Goal: Check status: Check status

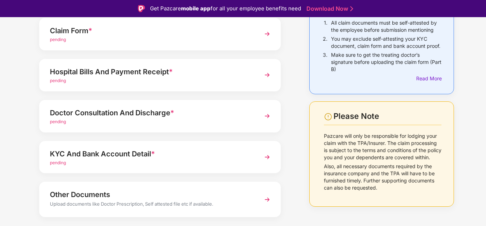
scroll to position [89, 0]
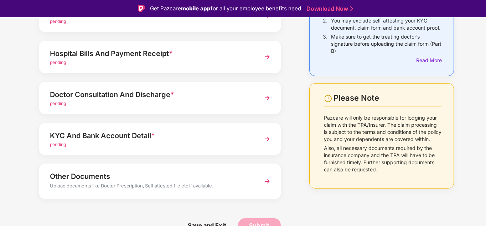
click at [264, 94] on img at bounding box center [267, 97] width 13 height 13
